Goal: Information Seeking & Learning: Check status

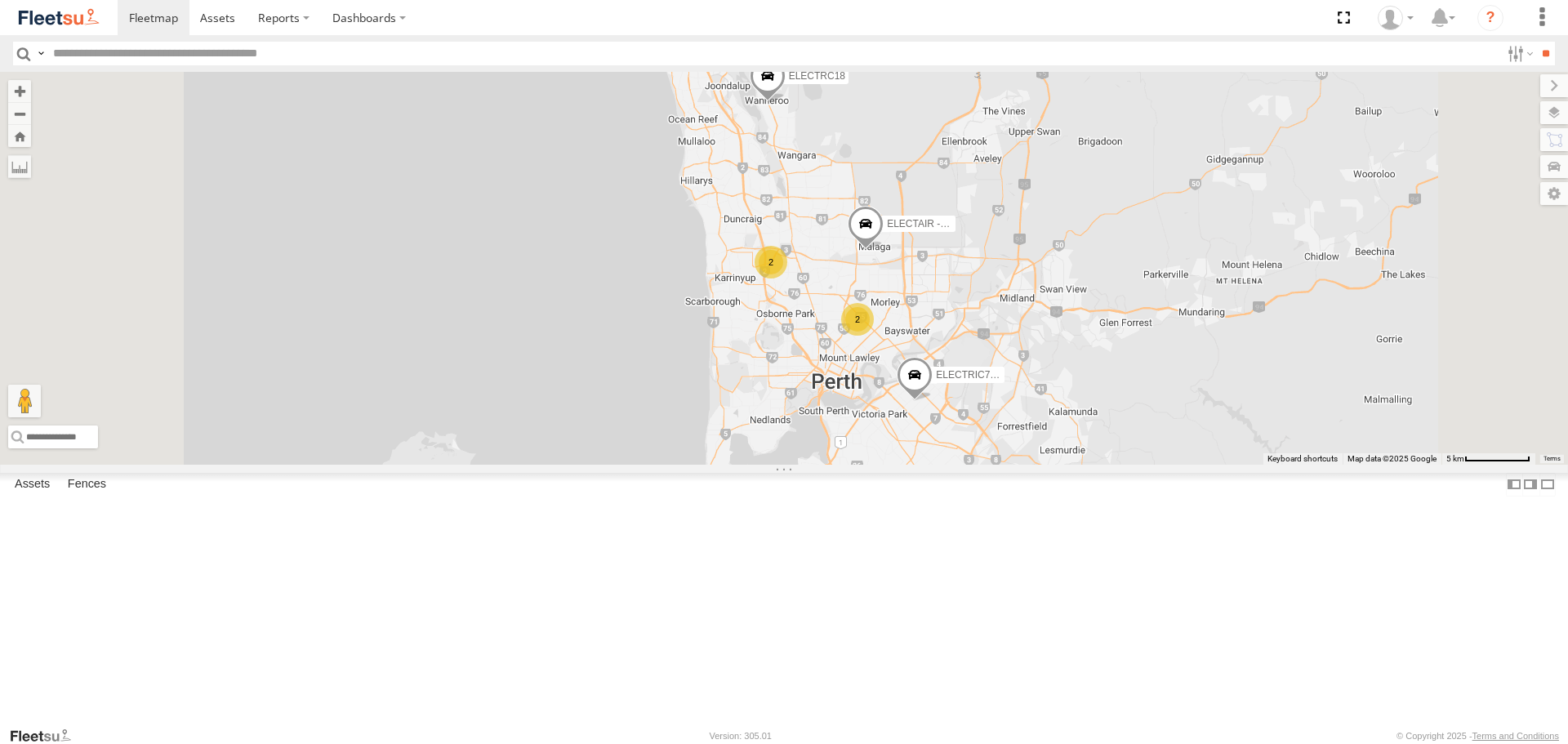
click at [0, 0] on div at bounding box center [0, 0] width 0 height 0
click at [0, 0] on span at bounding box center [0, 0] width 0 height 0
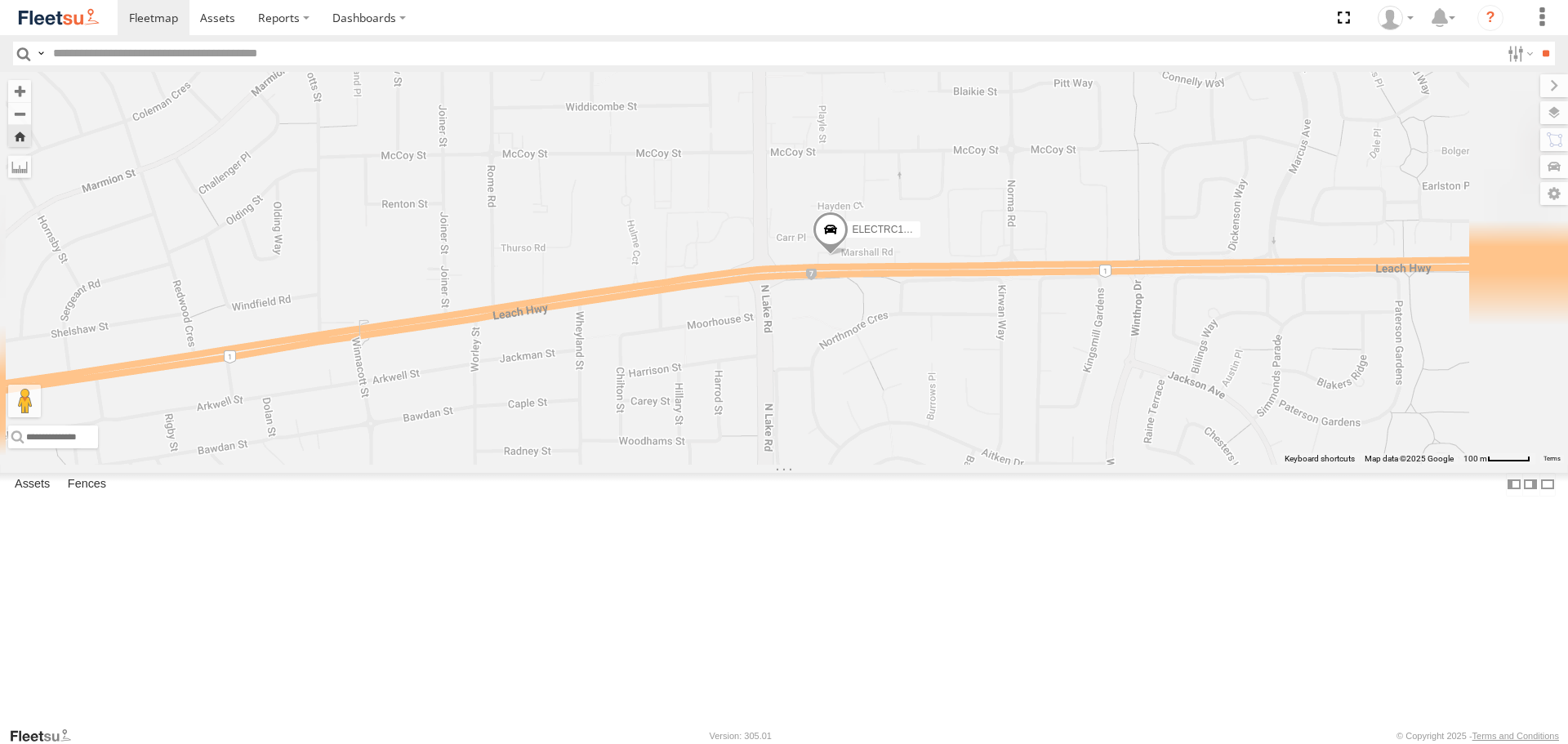
click at [848, 256] on span at bounding box center [830, 234] width 36 height 44
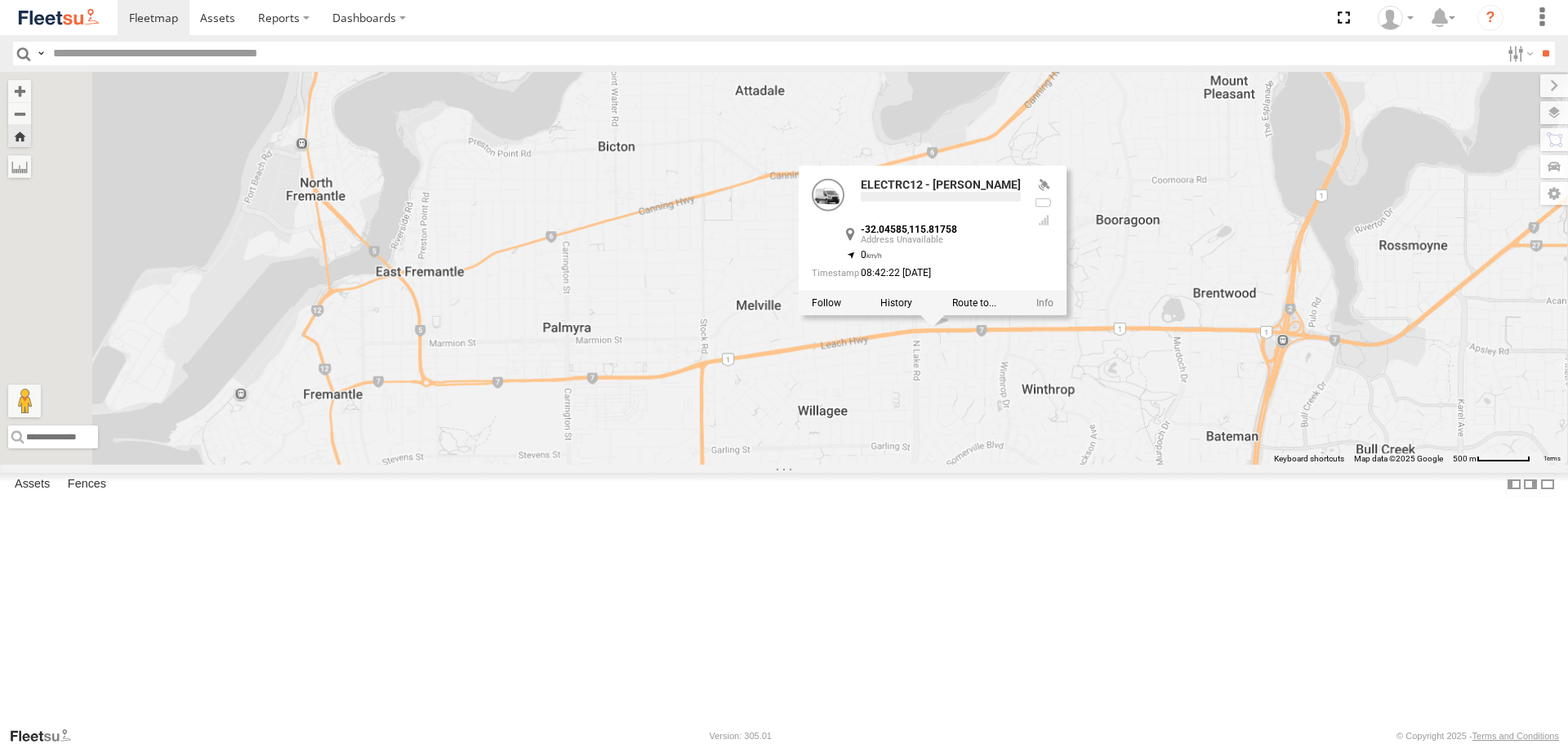
click at [1151, 464] on div "ELECTRC12 - Harry ELECTRC12 - Harry -32.04585 , 115.81758 0 08:42:22 12/08/2025" at bounding box center [784, 268] width 1568 height 392
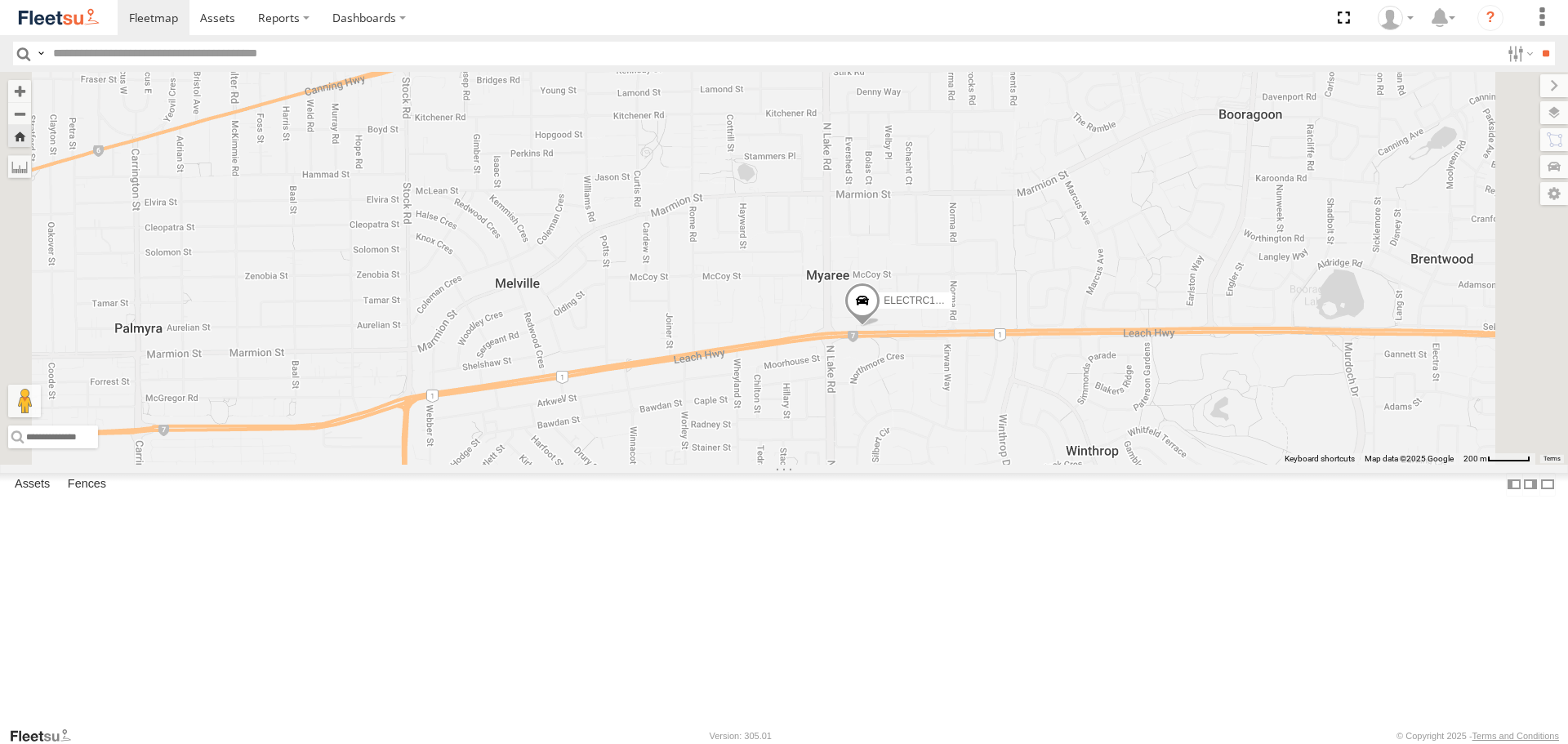
drag, startPoint x: 1183, startPoint y: 447, endPoint x: 1130, endPoint y: 448, distance: 53.0
click at [1130, 448] on div "ELECTRC12 - [PERSON_NAME]" at bounding box center [784, 268] width 1568 height 392
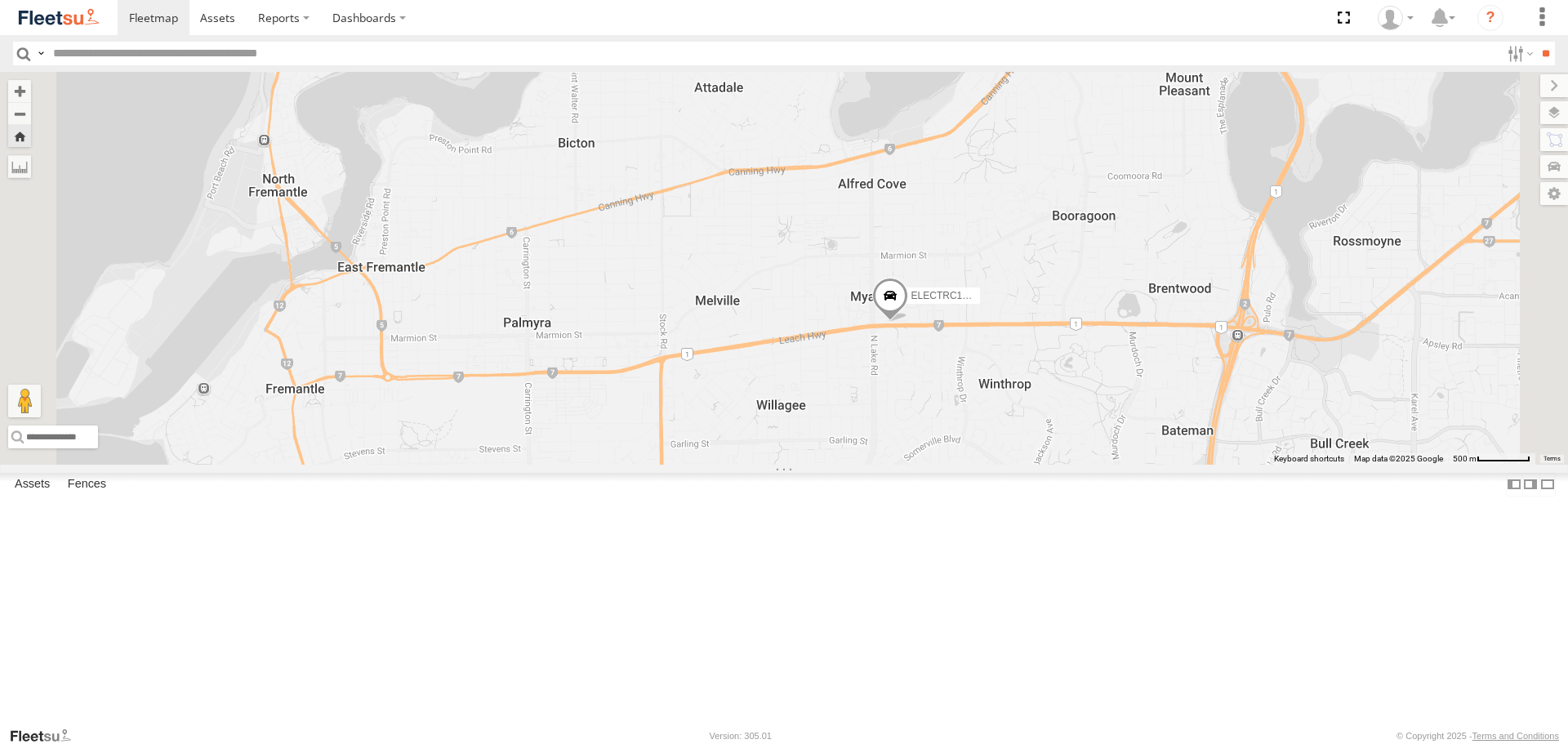
drag, startPoint x: 1191, startPoint y: 436, endPoint x: 1142, endPoint y: 438, distance: 49.0
click at [1142, 438] on div "ELECTRC12 - [PERSON_NAME]" at bounding box center [784, 268] width 1568 height 392
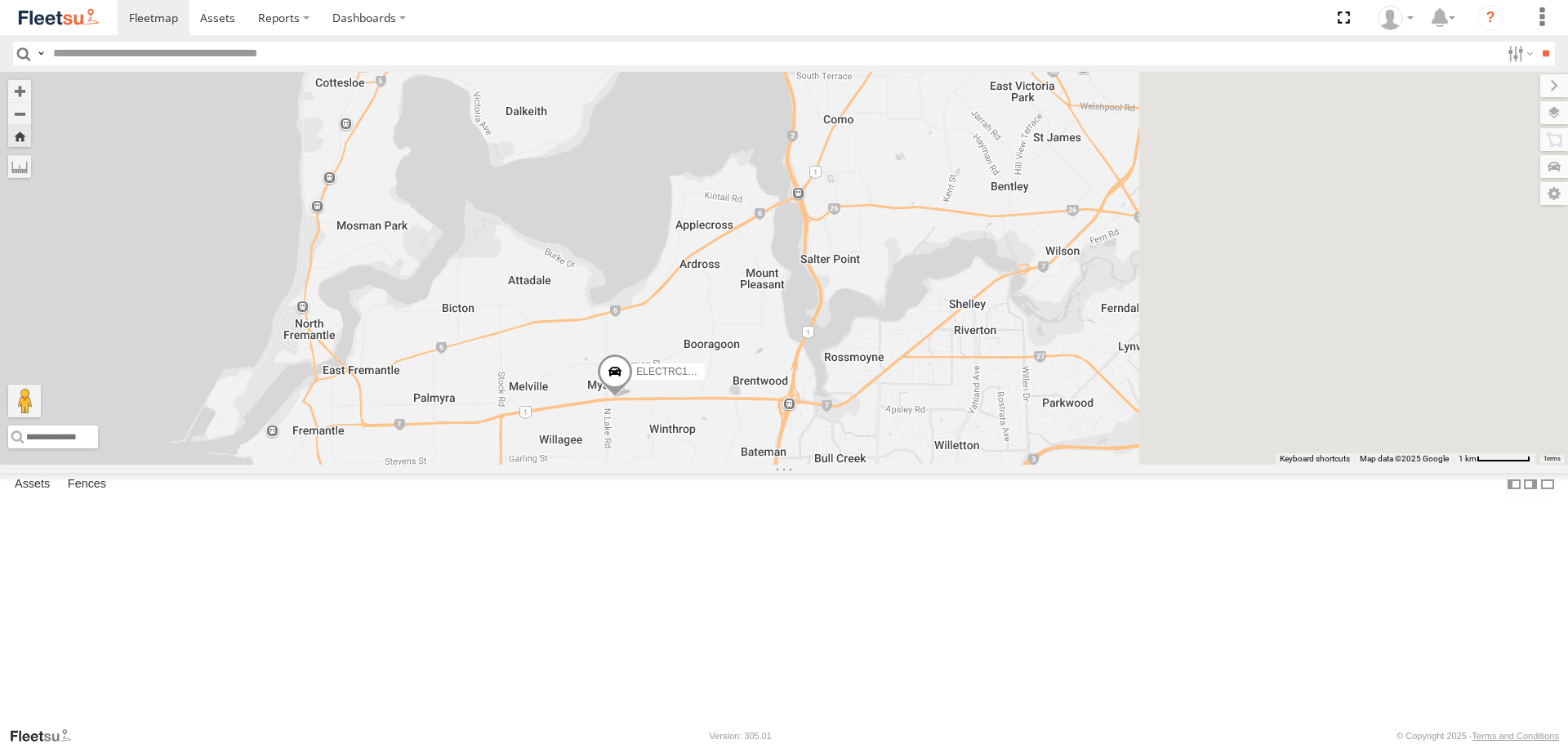
drag, startPoint x: 1160, startPoint y: 398, endPoint x: 1038, endPoint y: 474, distance: 143.7
click at [1041, 464] on div "ELECTRC12 - [PERSON_NAME]" at bounding box center [784, 268] width 1568 height 392
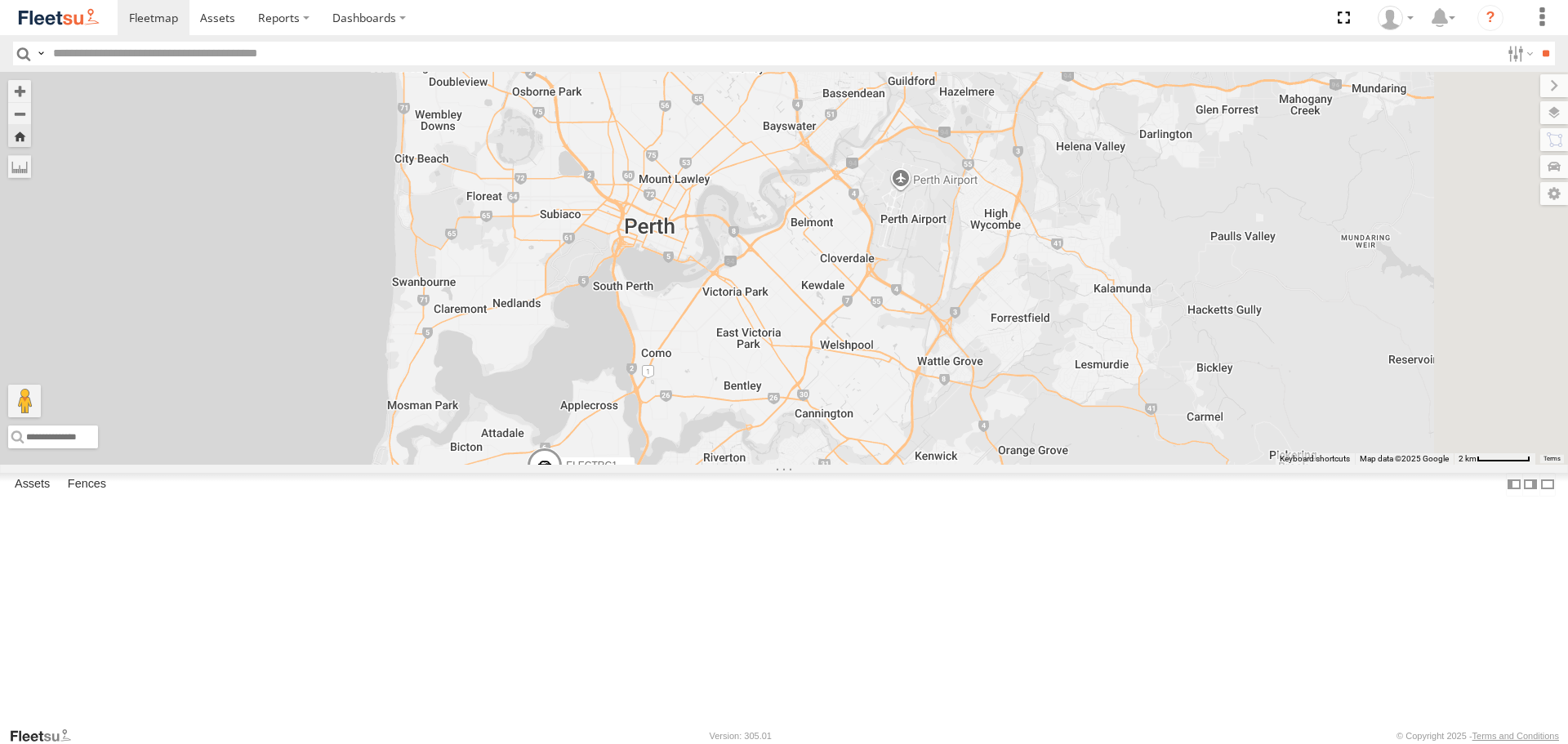
drag, startPoint x: 1181, startPoint y: 476, endPoint x: 1166, endPoint y: 490, distance: 20.5
click at [1166, 464] on div "ELECTRC12 - [PERSON_NAME]" at bounding box center [784, 268] width 1568 height 392
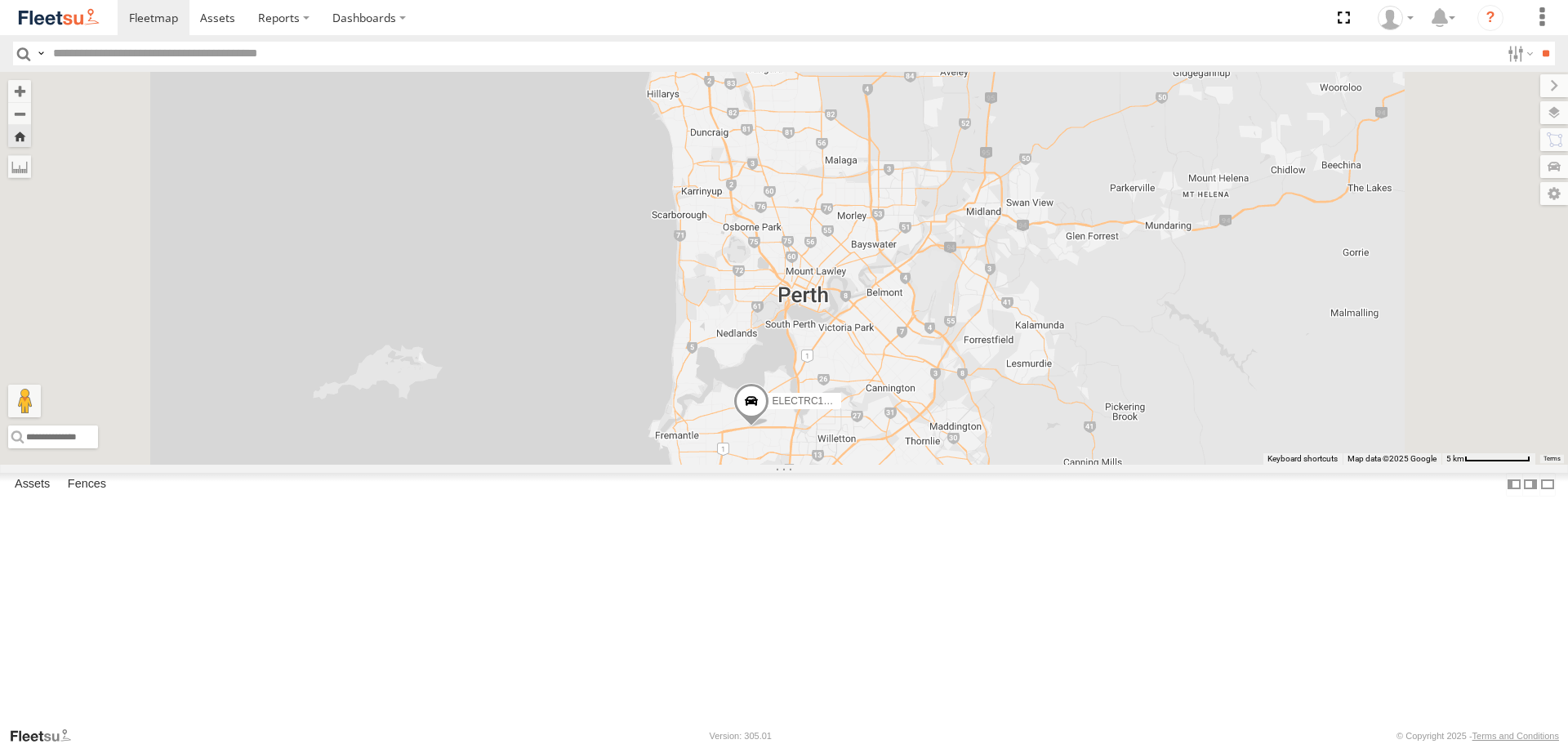
drag, startPoint x: 1232, startPoint y: 404, endPoint x: 1223, endPoint y: 446, distance: 43.0
click at [1223, 446] on div "ELECTRC12 - [PERSON_NAME]" at bounding box center [784, 268] width 1568 height 392
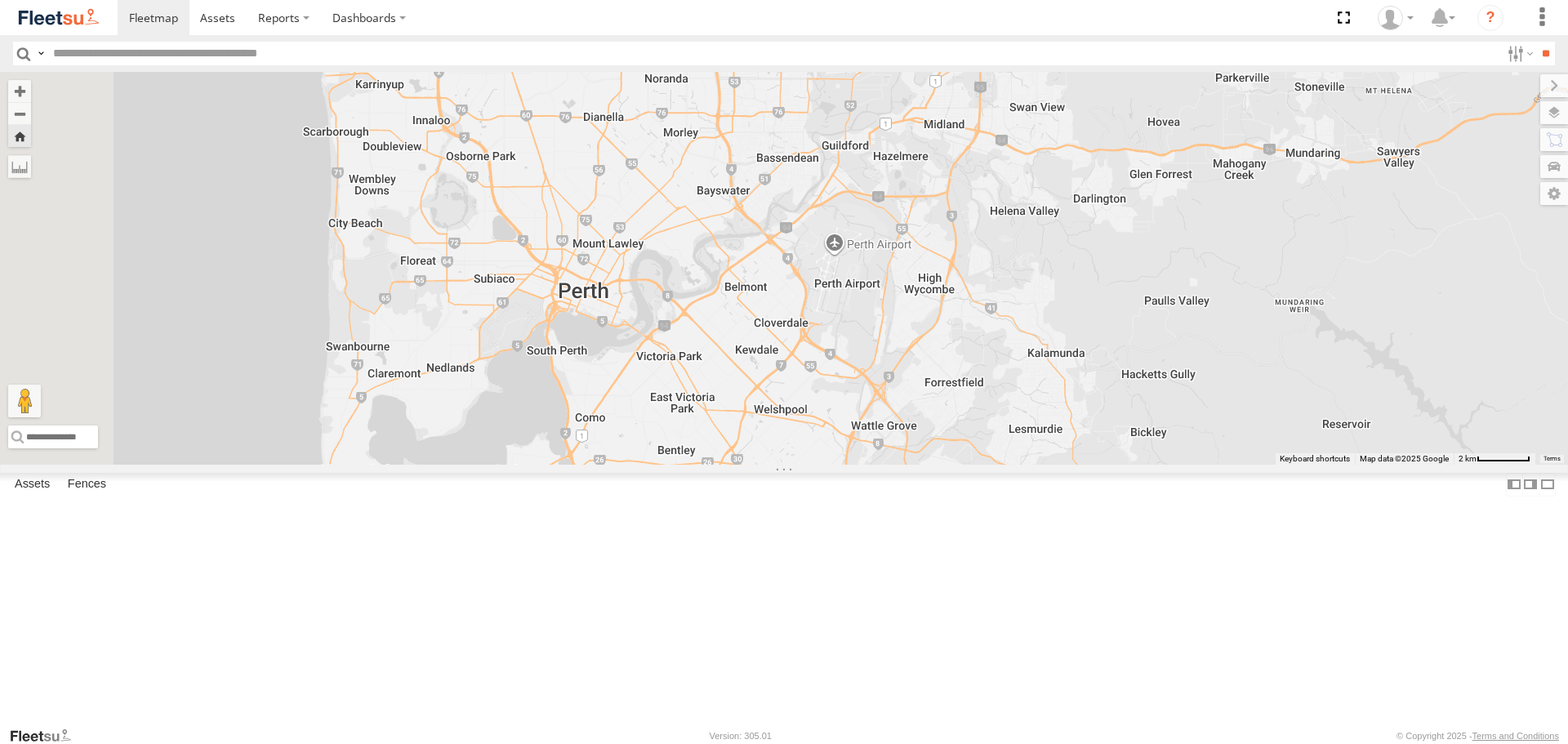
drag, startPoint x: 1206, startPoint y: 528, endPoint x: 1221, endPoint y: 428, distance: 101.1
click at [1221, 428] on div "ELECTRC12 - Harry" at bounding box center [784, 268] width 1568 height 392
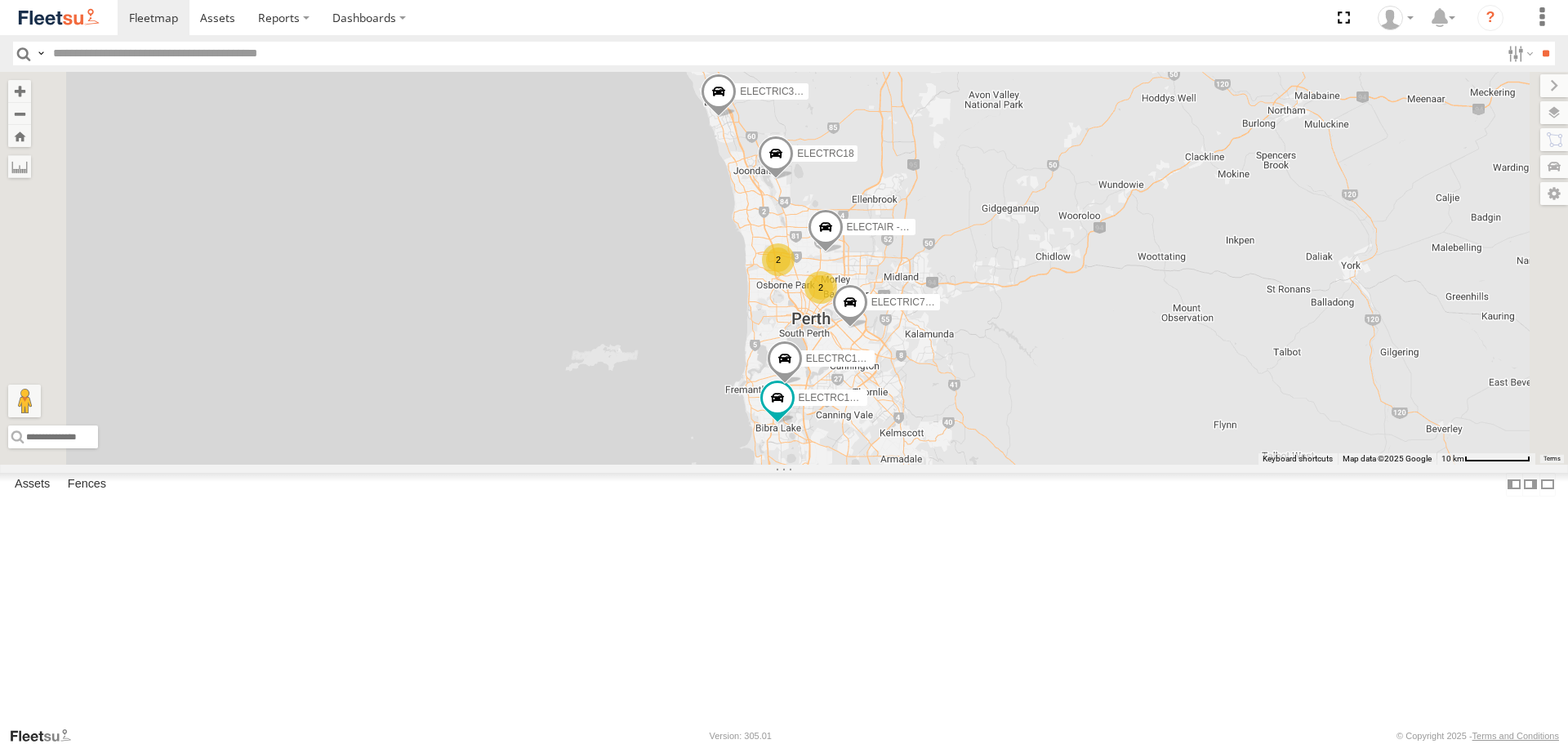
click at [0, 0] on span at bounding box center [0, 0] width 0 height 0
click at [204, 13] on span at bounding box center [217, 17] width 35 height 16
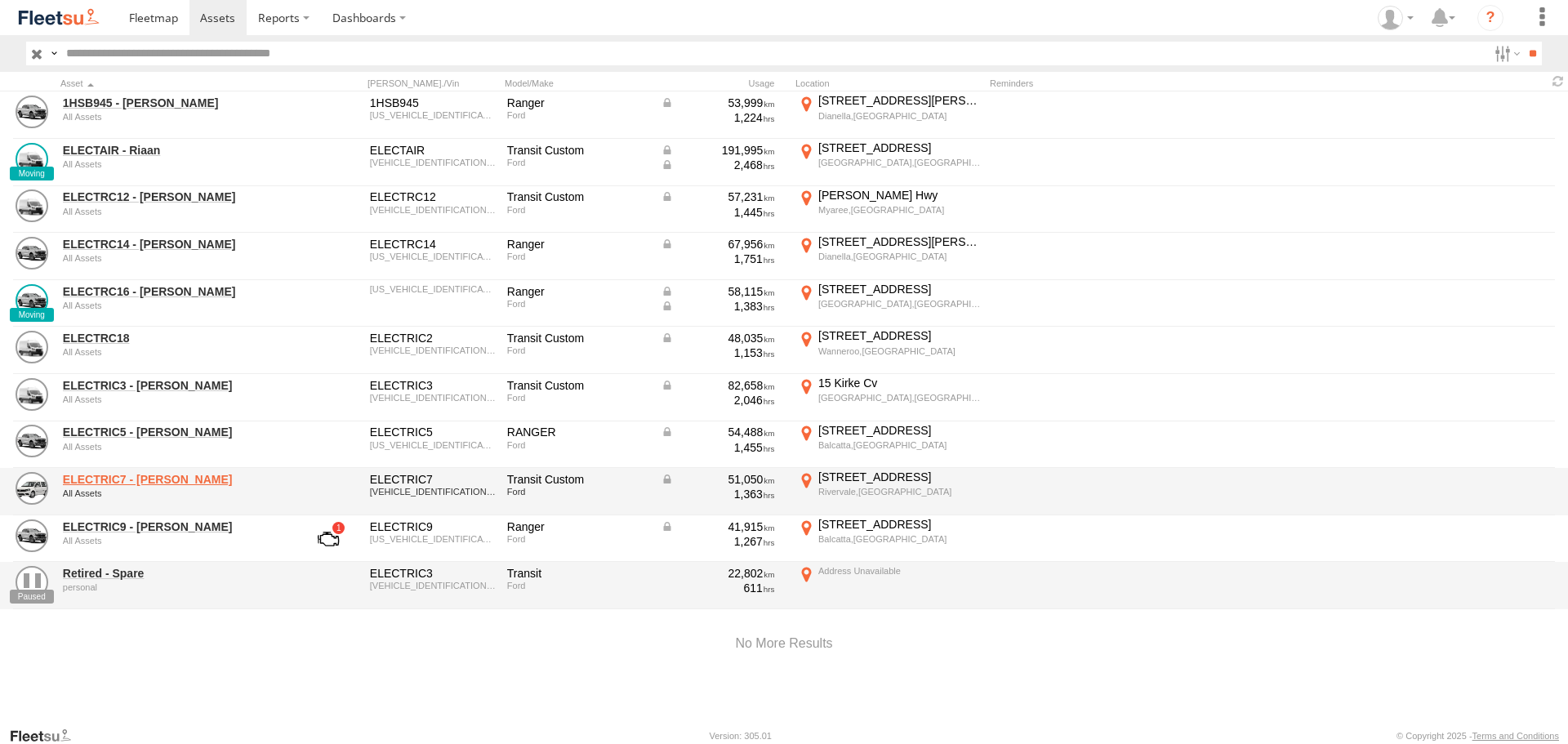
click at [145, 483] on link "ELECTRIC7 - John" at bounding box center [175, 478] width 224 height 15
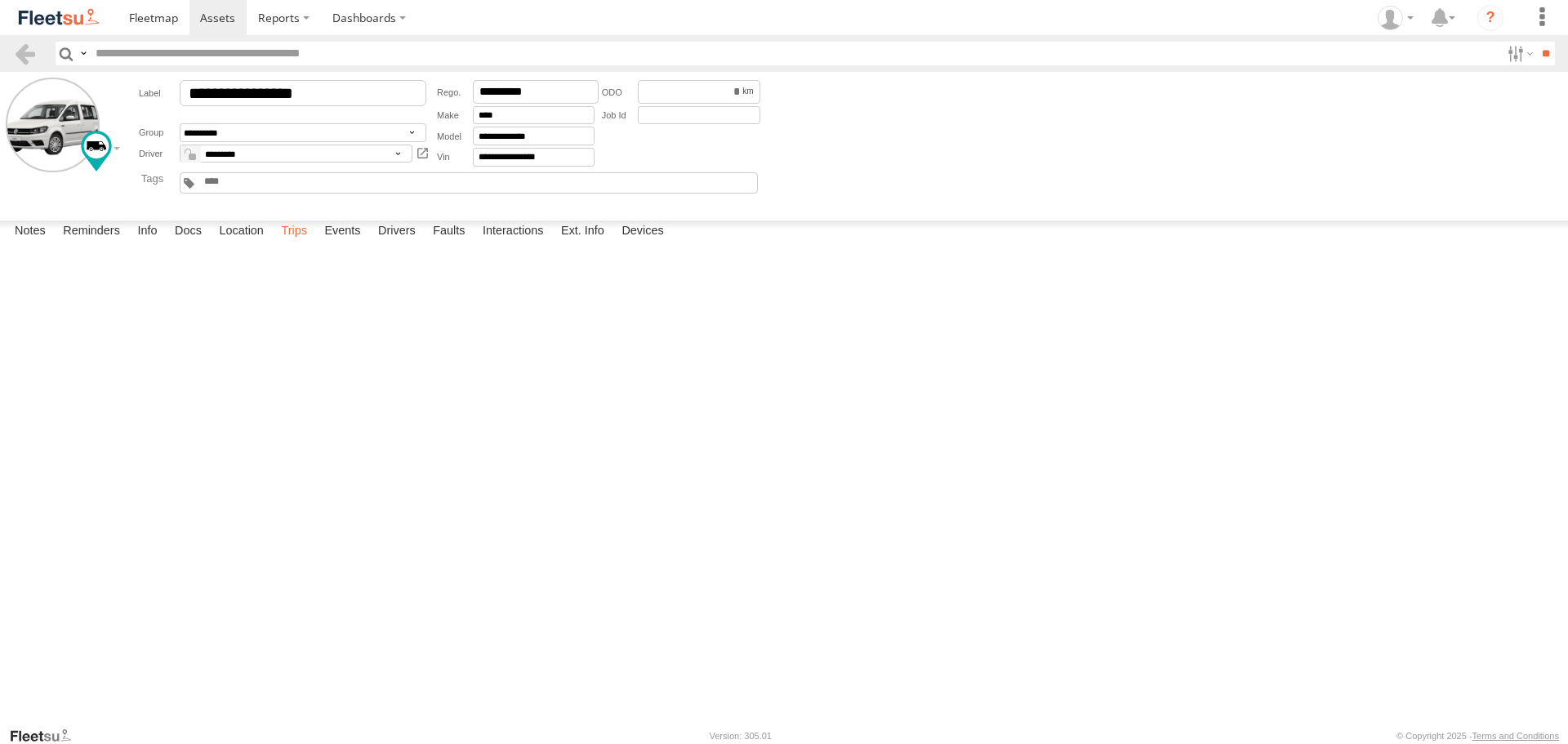
click at [296, 243] on label "Trips" at bounding box center [294, 232] width 43 height 23
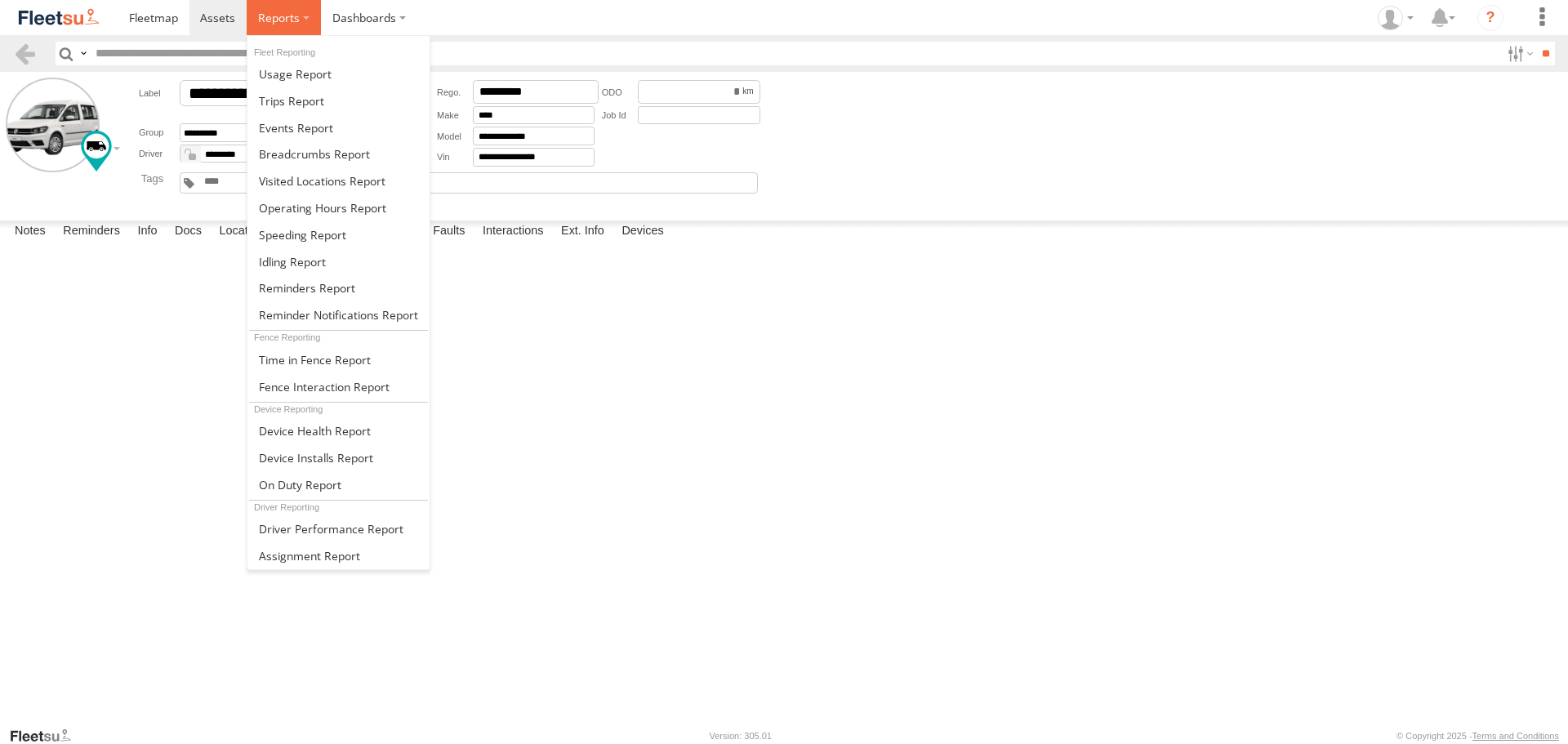
click at [259, 25] on span at bounding box center [278, 17] width 42 height 16
click at [330, 111] on link at bounding box center [339, 101] width 182 height 27
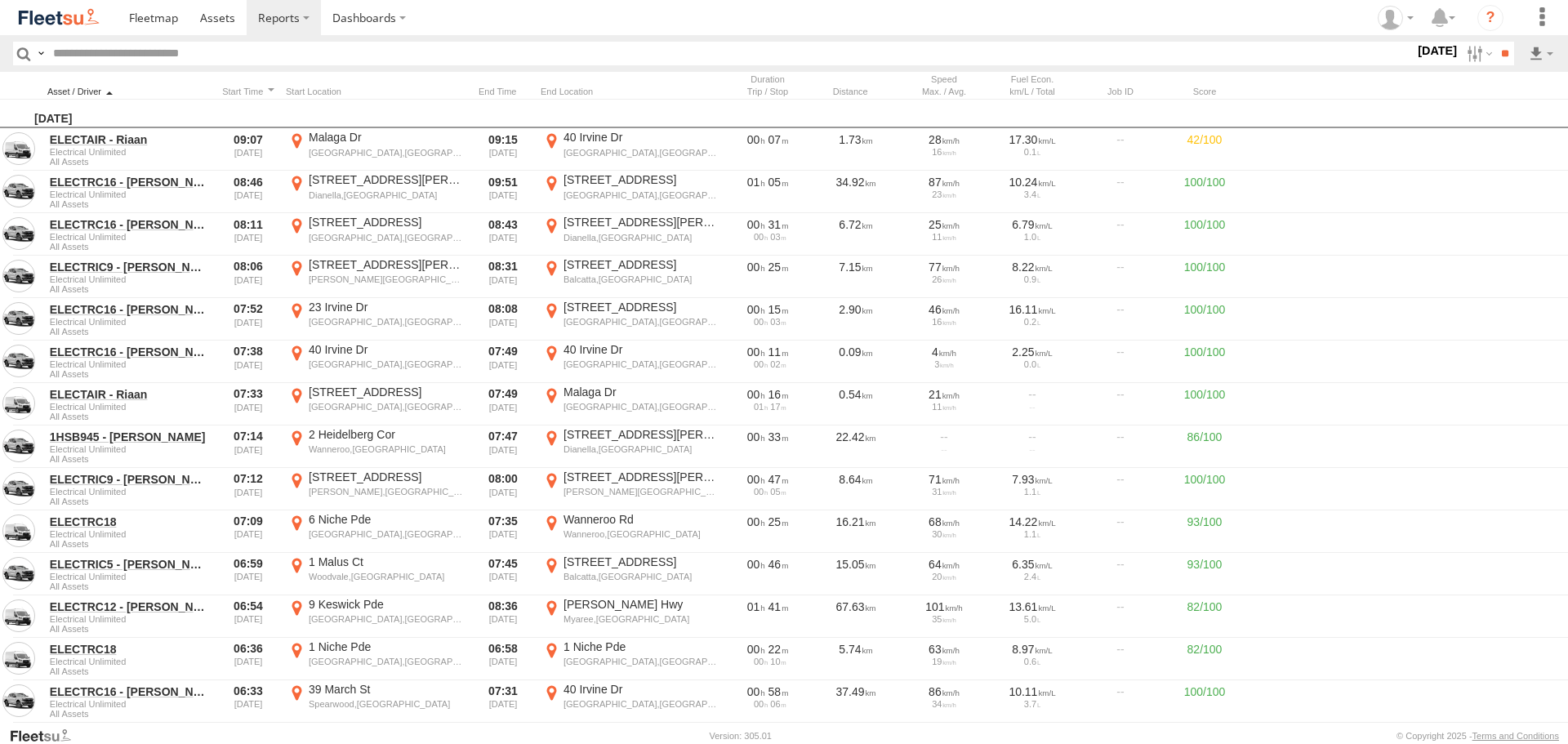
click at [130, 91] on div at bounding box center [129, 91] width 163 height 12
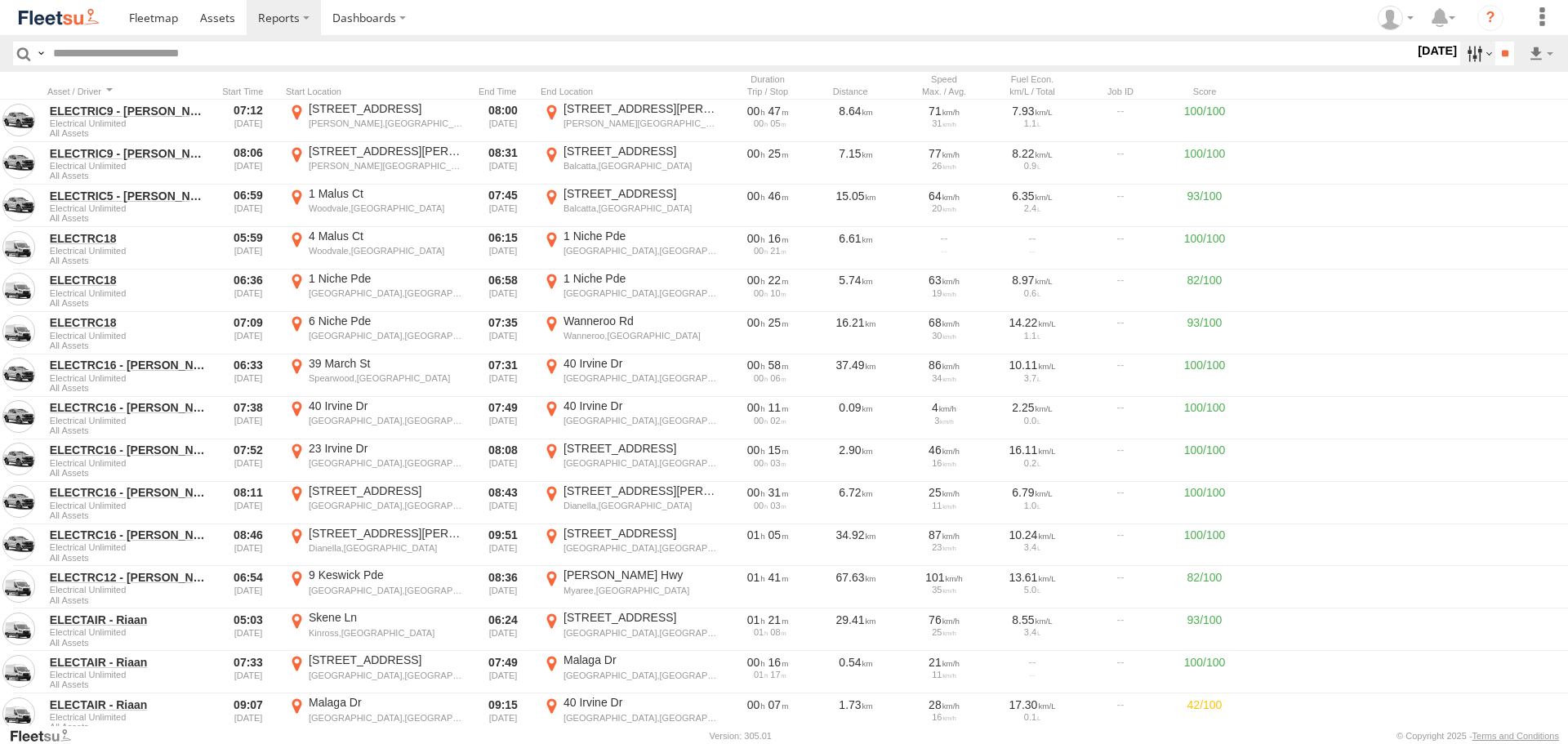
click at [776, 54] on label at bounding box center [1478, 53] width 35 height 23
click at [776, 61] on label at bounding box center [1478, 53] width 35 height 23
click at [0, 0] on label at bounding box center [0, 0] width 0 height 0
click at [776, 58] on input "**" at bounding box center [1504, 53] width 18 height 23
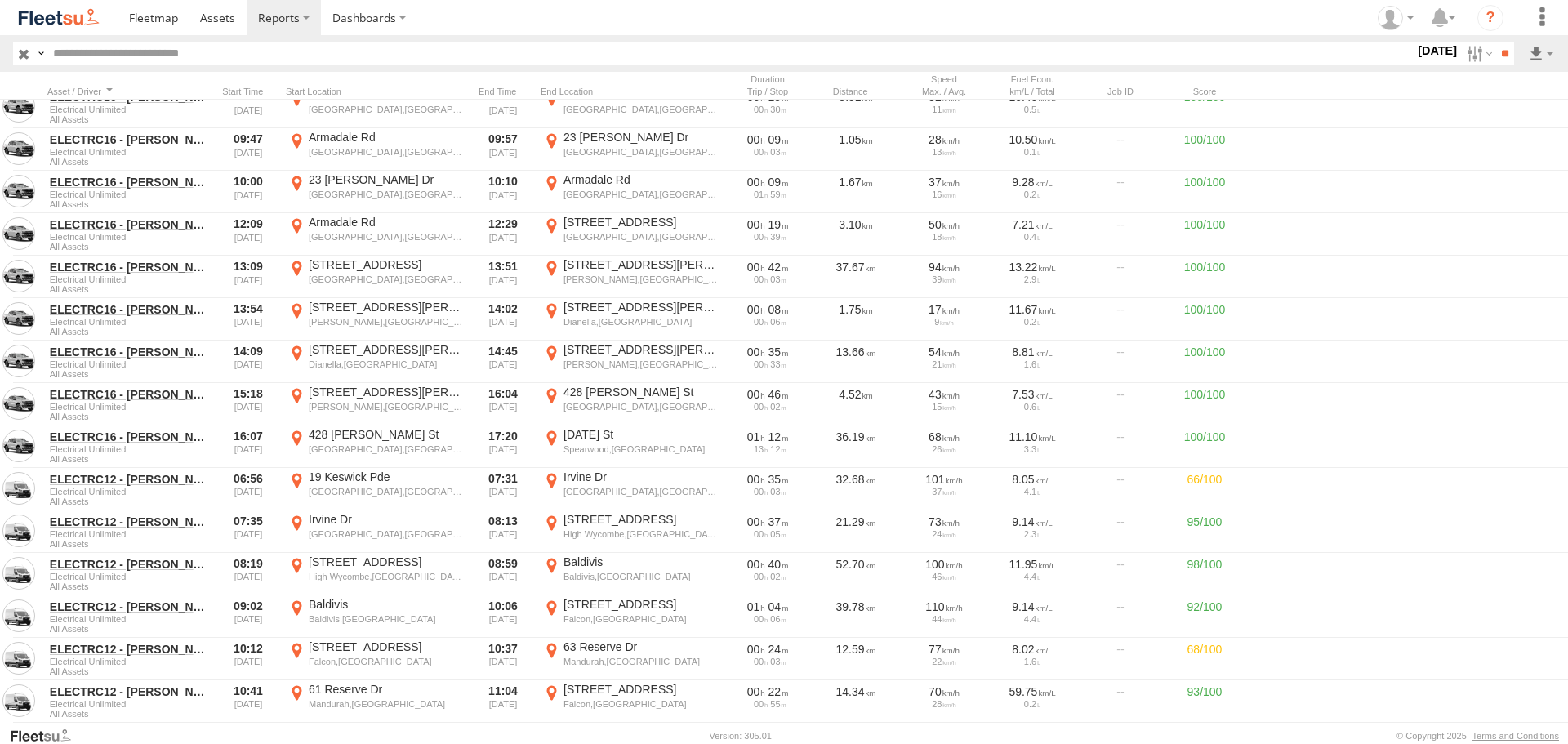
scroll to position [1511, 0]
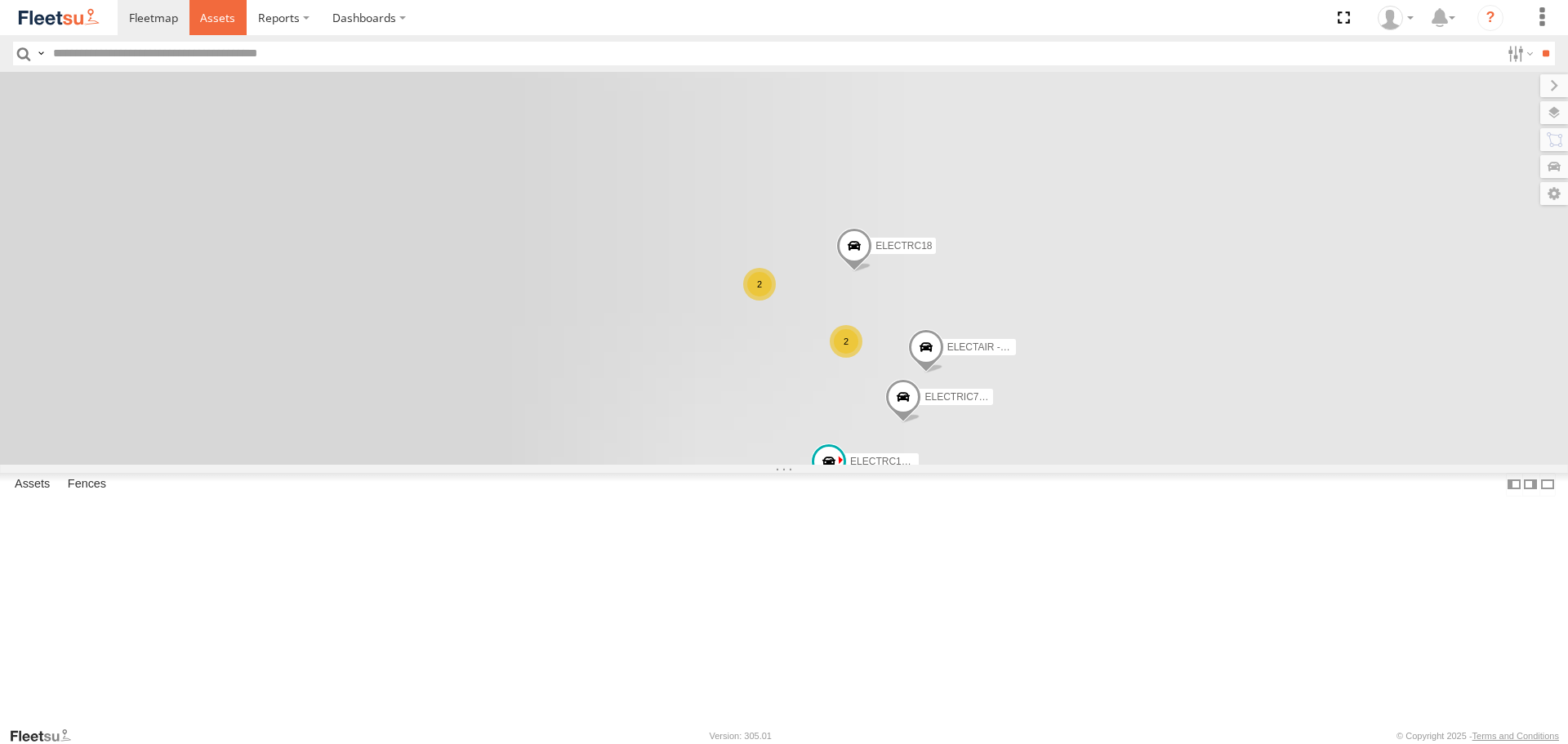
click at [238, 27] on link at bounding box center [218, 17] width 58 height 35
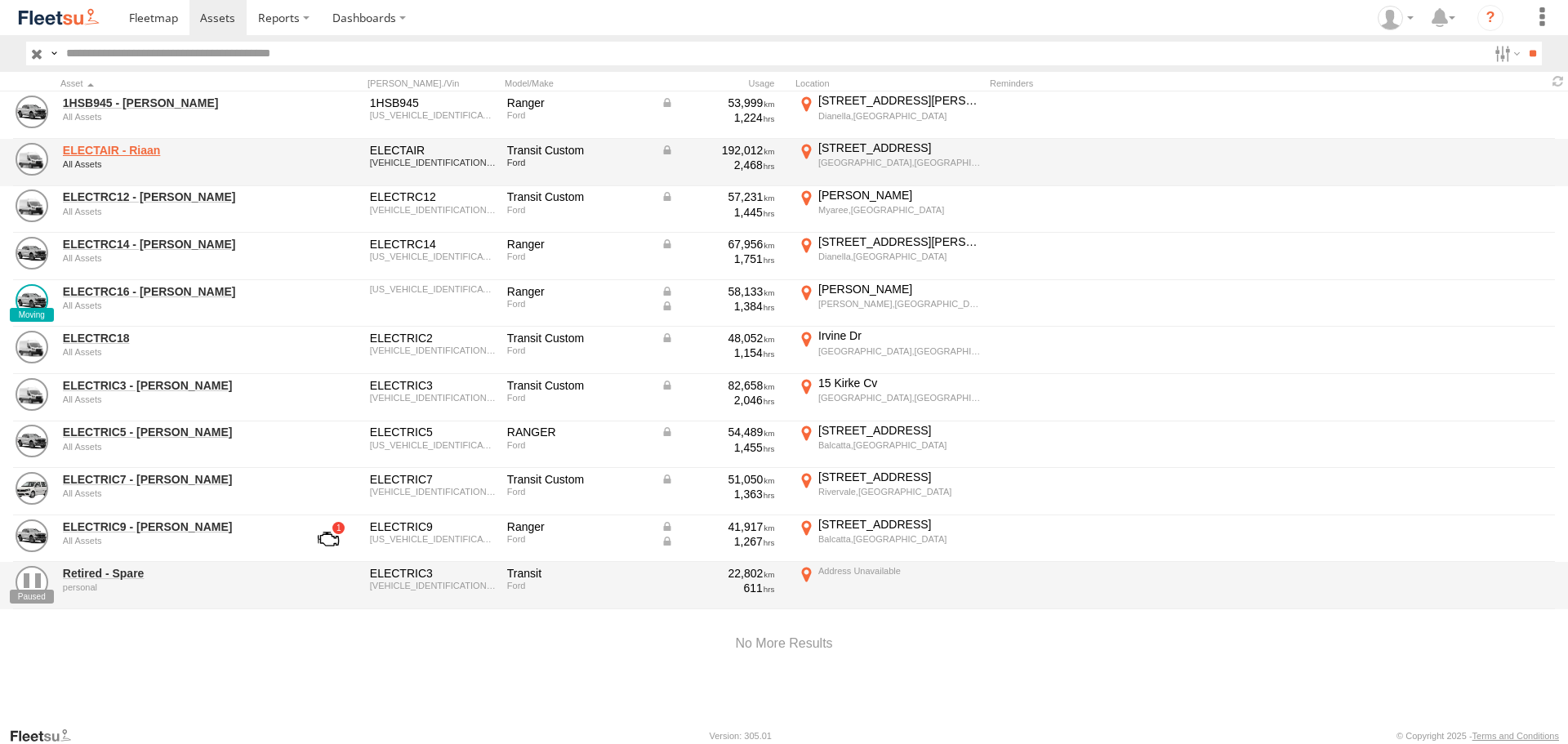
click at [95, 152] on link "ELECTAIR - Riaan" at bounding box center [175, 149] width 224 height 15
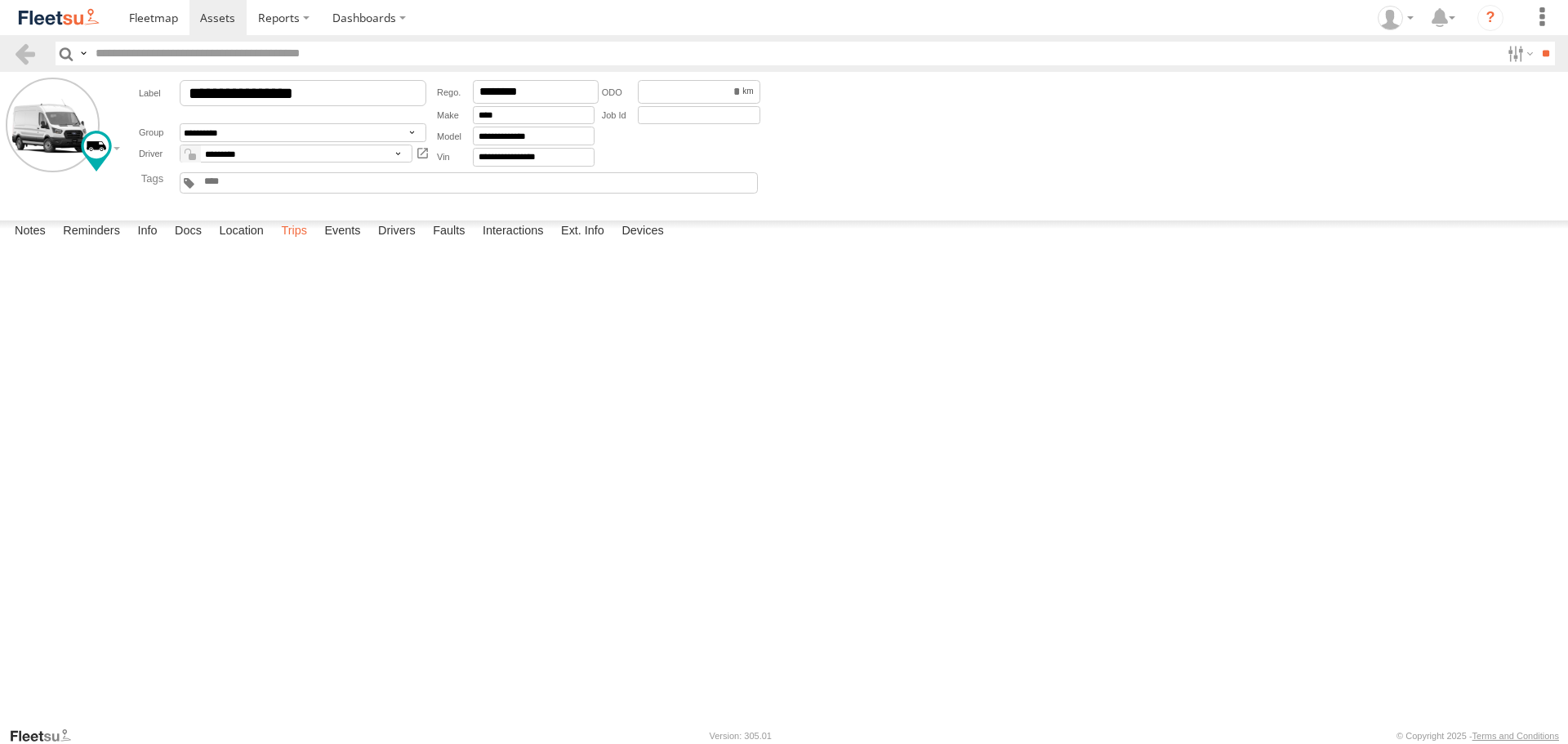
click at [302, 243] on label "Trips" at bounding box center [294, 232] width 43 height 23
click at [863, 173] on form "**********" at bounding box center [784, 143] width 1556 height 131
click at [79, 16] on img at bounding box center [59, 17] width 85 height 22
